Goal: Navigation & Orientation: Find specific page/section

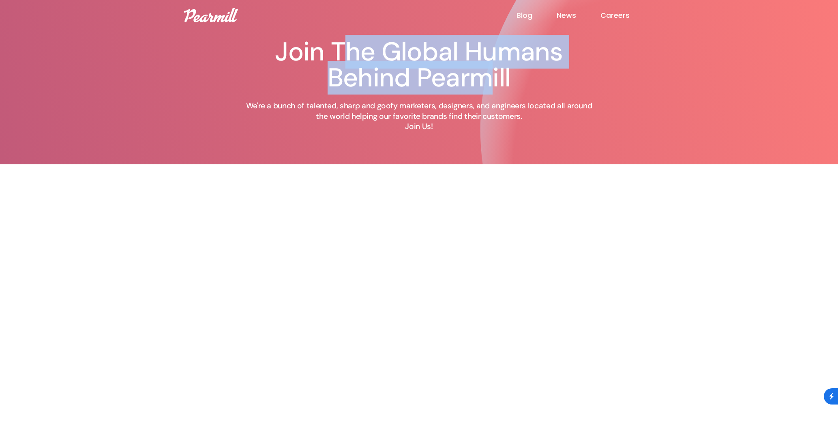
drag, startPoint x: 493, startPoint y: 84, endPoint x: 348, endPoint y: 64, distance: 146.4
click at [348, 64] on h1 "Join The Global Humans Behind Pearmill" at bounding box center [419, 65] width 357 height 52
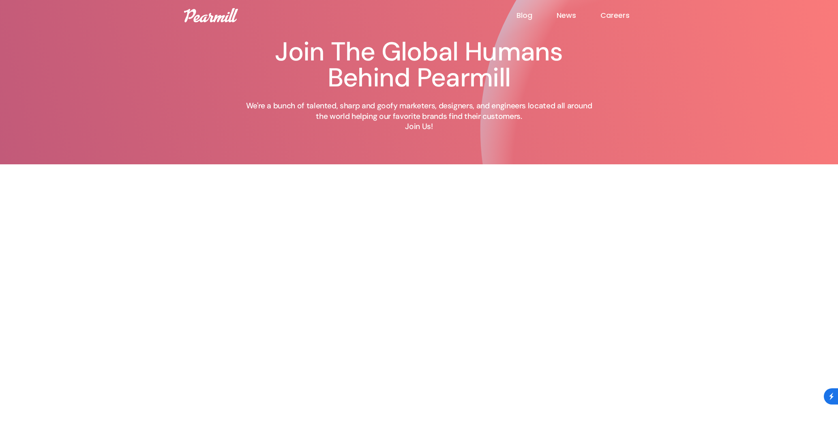
click at [203, 13] on img at bounding box center [211, 15] width 54 height 14
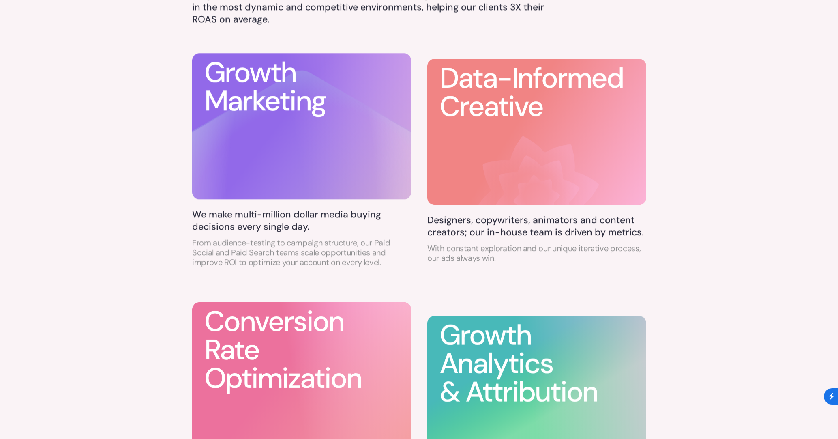
scroll to position [623, 0]
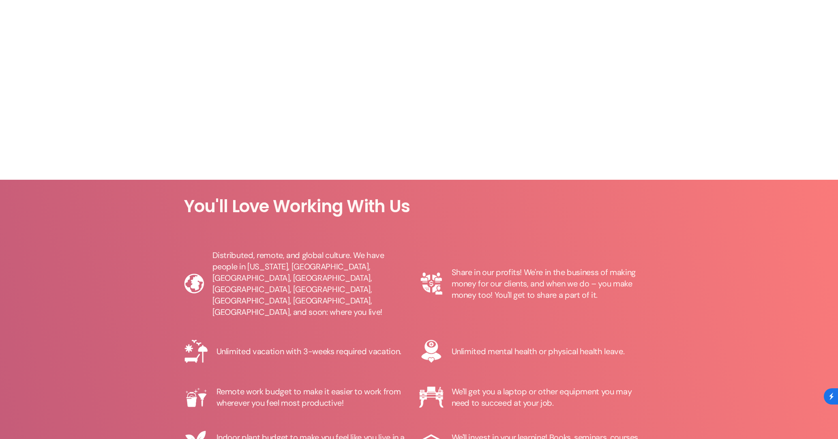
scroll to position [890, 0]
